Goal: Find specific page/section: Find specific page/section

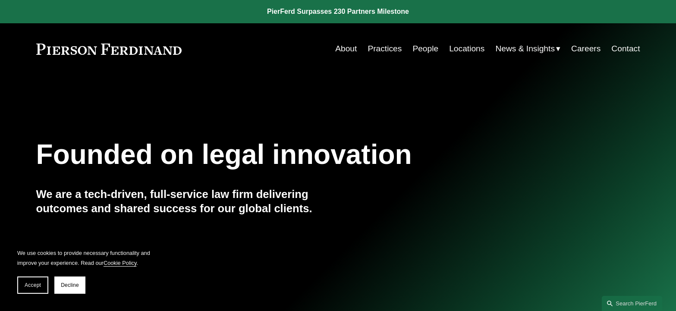
click at [426, 50] on link "People" at bounding box center [426, 49] width 26 height 16
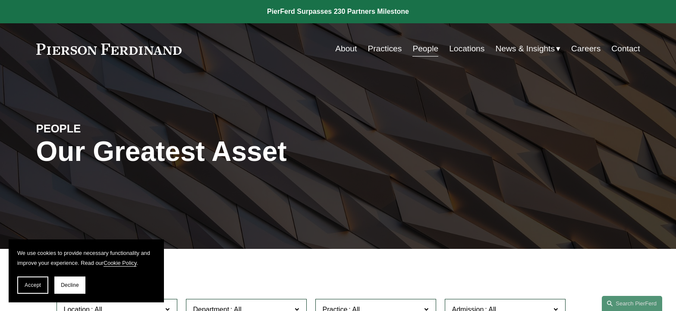
click at [336, 48] on link "About" at bounding box center [346, 49] width 22 height 16
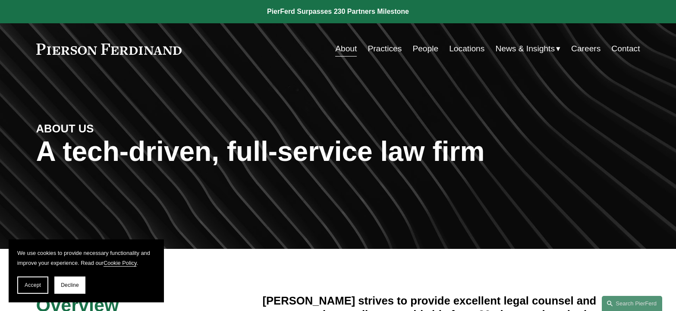
click at [419, 48] on link "People" at bounding box center [426, 49] width 26 height 16
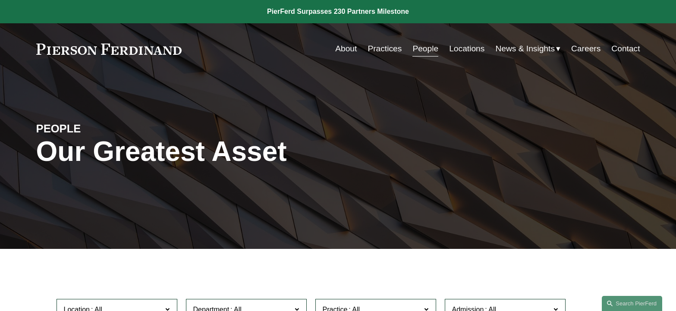
scroll to position [216, 0]
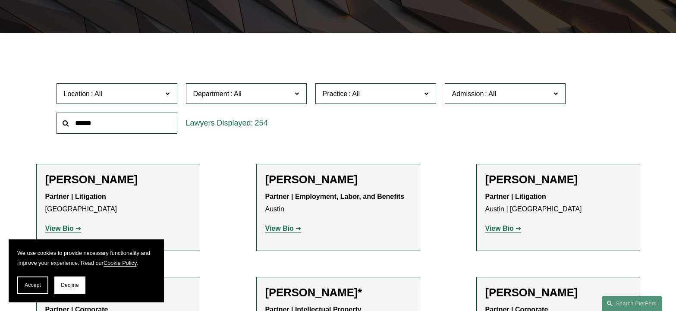
click at [117, 122] on input "text" at bounding box center [117, 123] width 121 height 21
type input "**********"
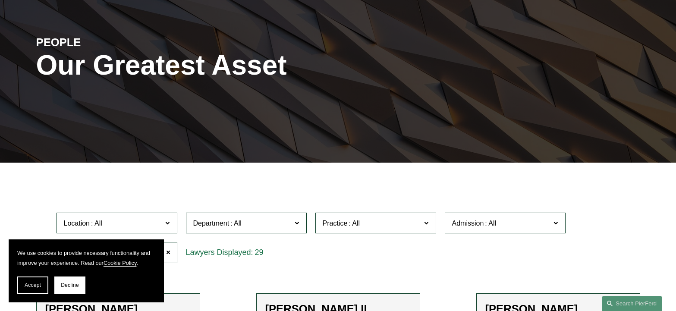
scroll to position [0, 0]
